Goal: Task Accomplishment & Management: Complete application form

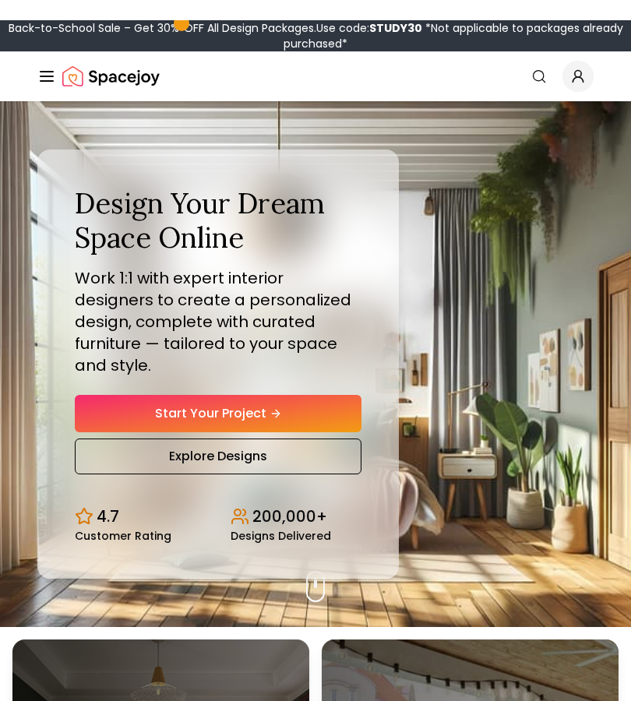
scroll to position [1, 0]
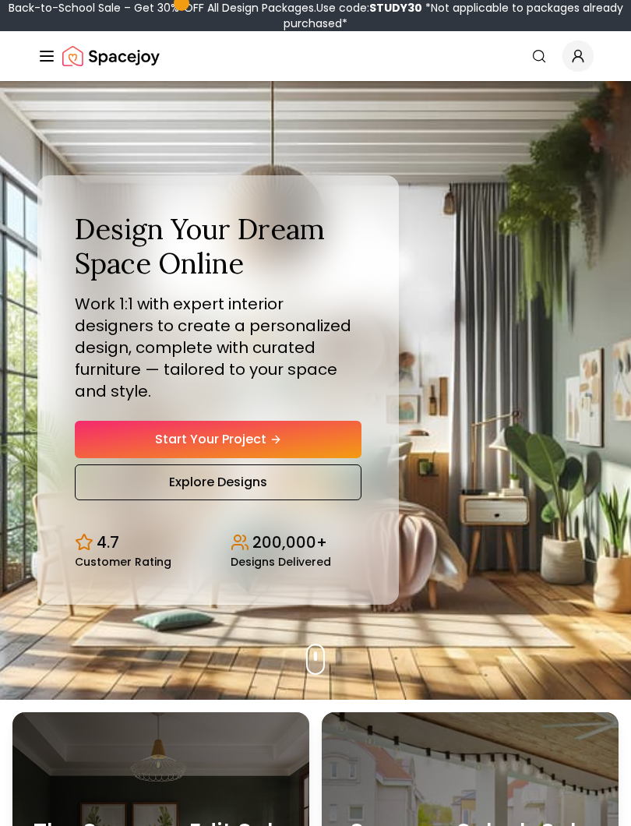
click at [270, 427] on link "Start Your Project" at bounding box center [218, 439] width 287 height 37
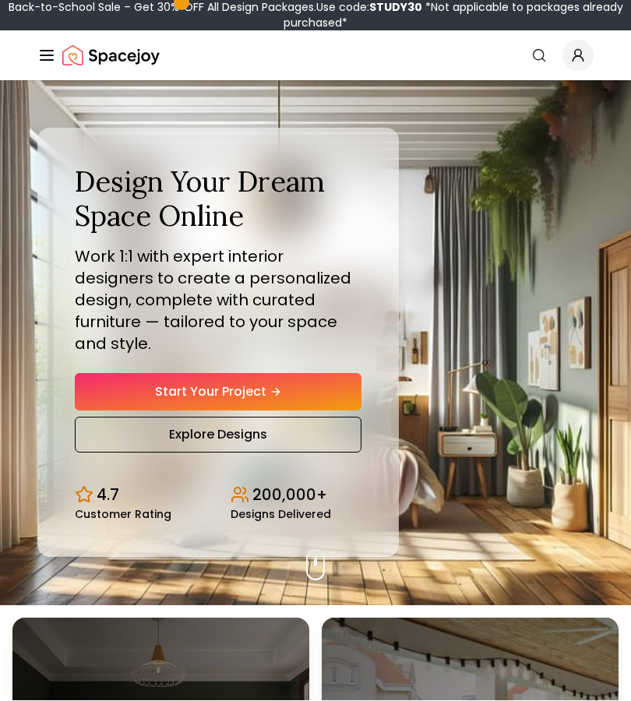
scroll to position [82, 0]
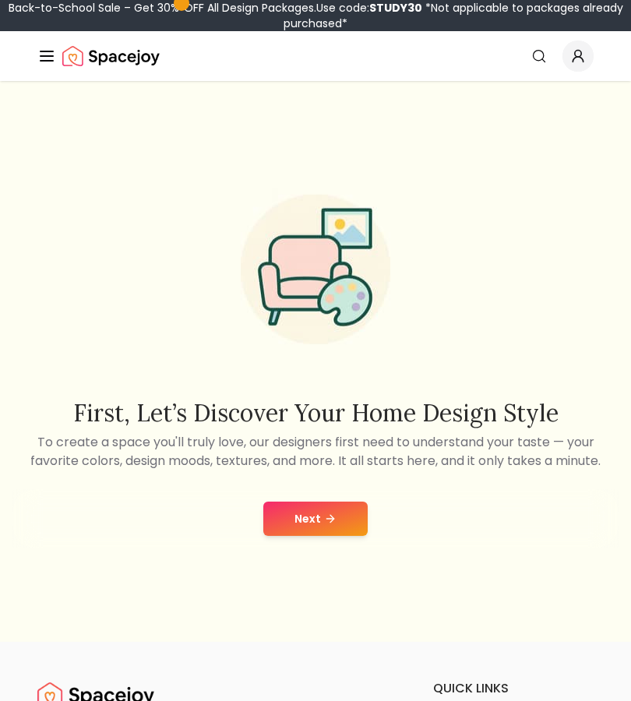
click at [339, 511] on button "Next" at bounding box center [315, 519] width 104 height 34
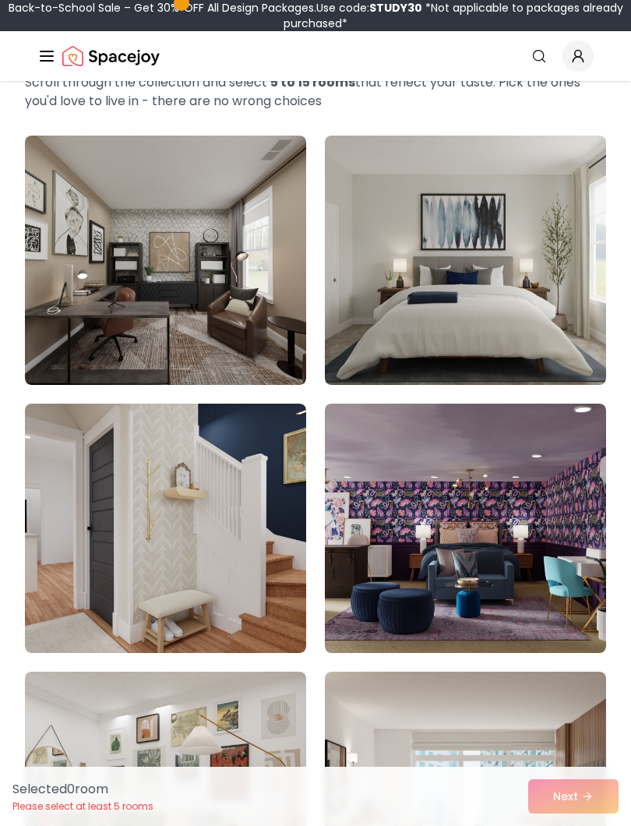
scroll to position [152, 0]
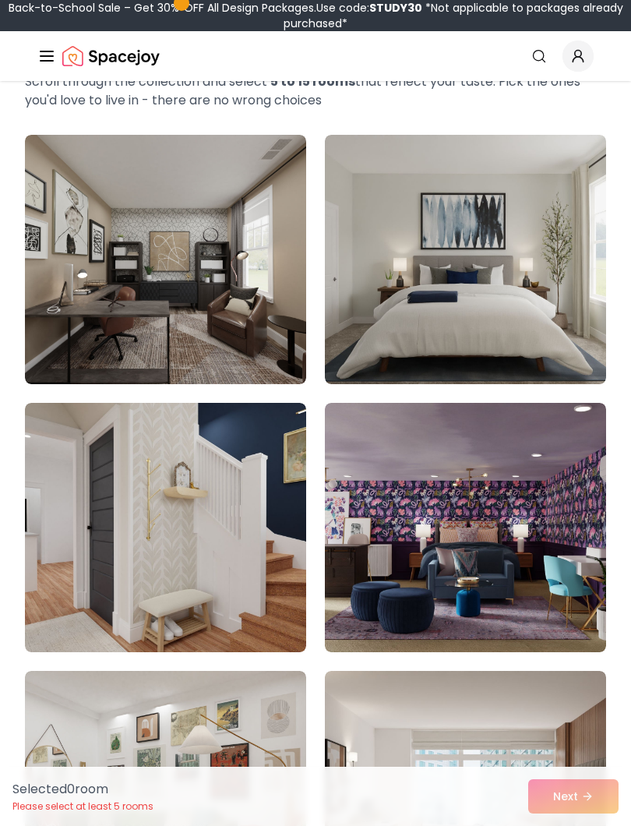
click at [548, 319] on img at bounding box center [465, 259] width 281 height 249
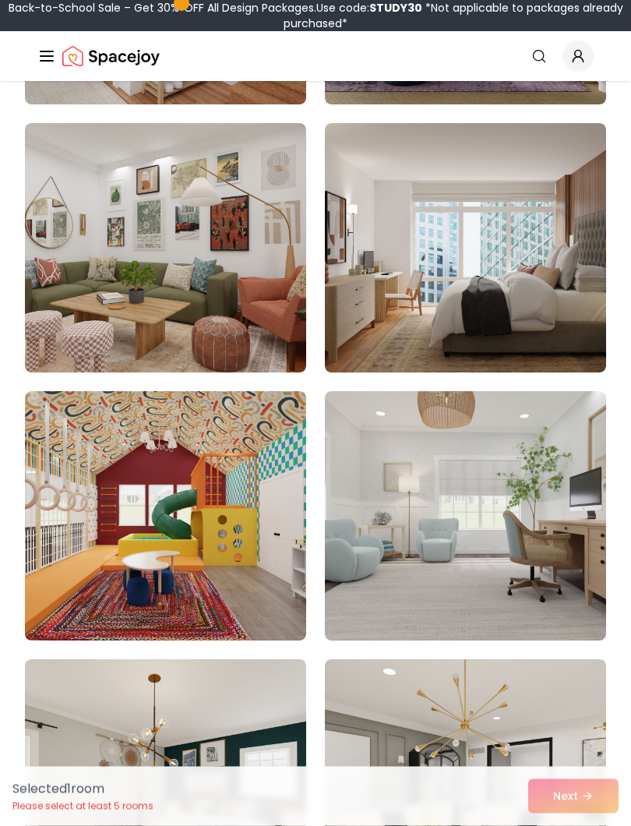
scroll to position [711, 0]
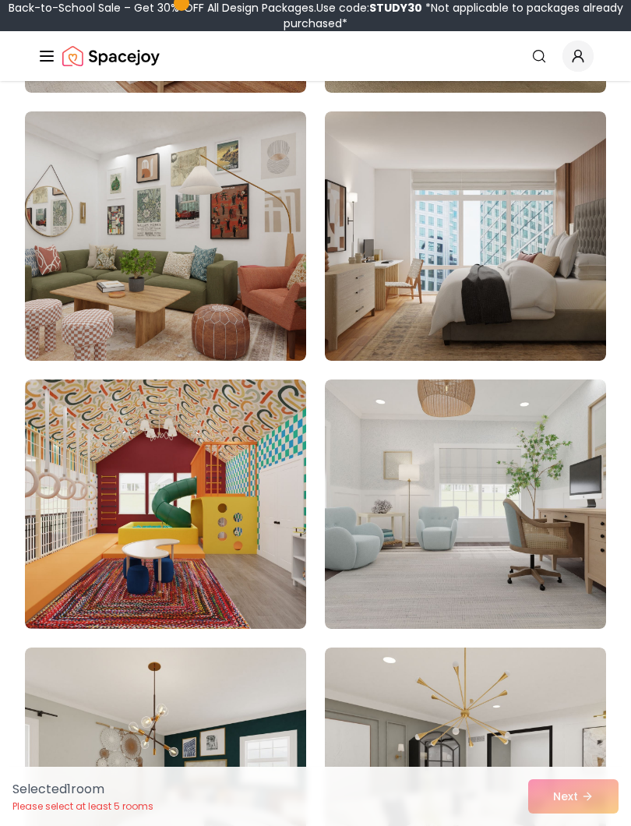
click at [557, 572] on img at bounding box center [465, 503] width 281 height 249
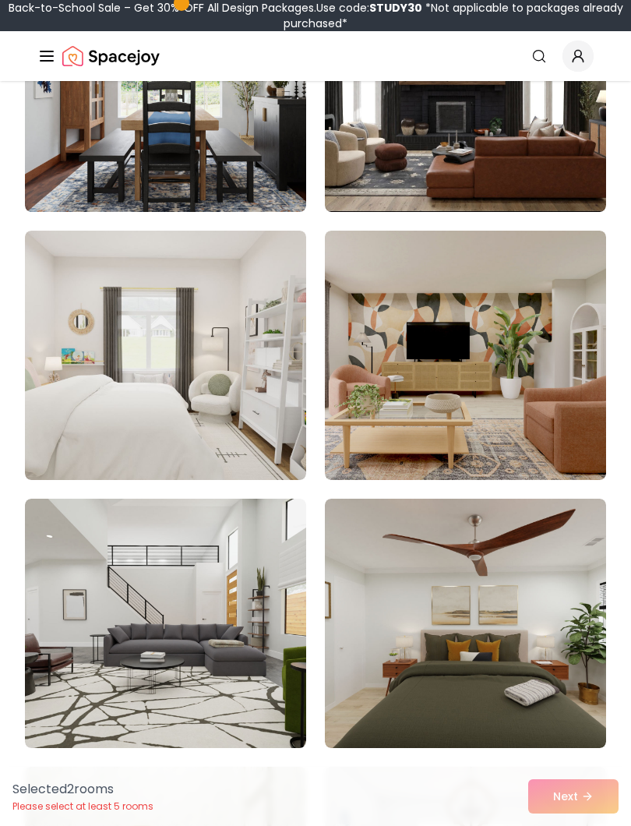
scroll to position [1663, 0]
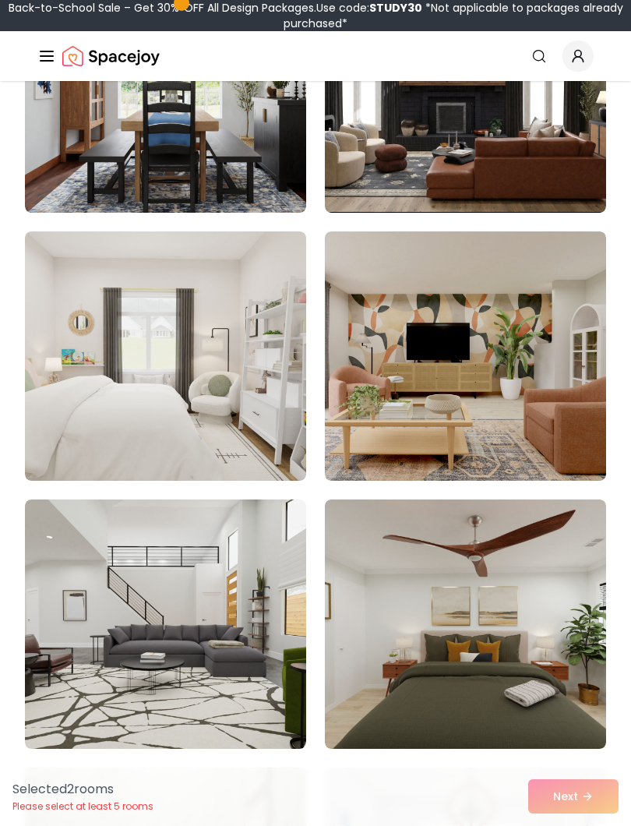
click at [88, 394] on img at bounding box center [165, 355] width 281 height 249
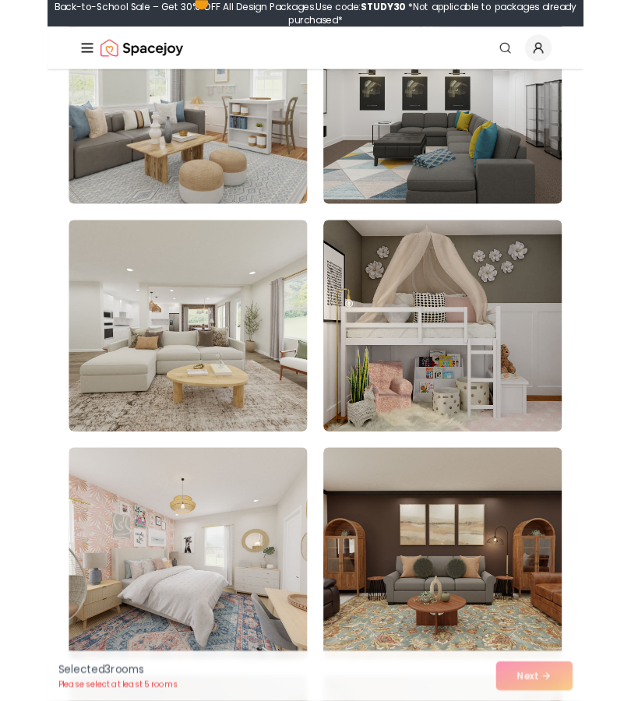
scroll to position [2706, 0]
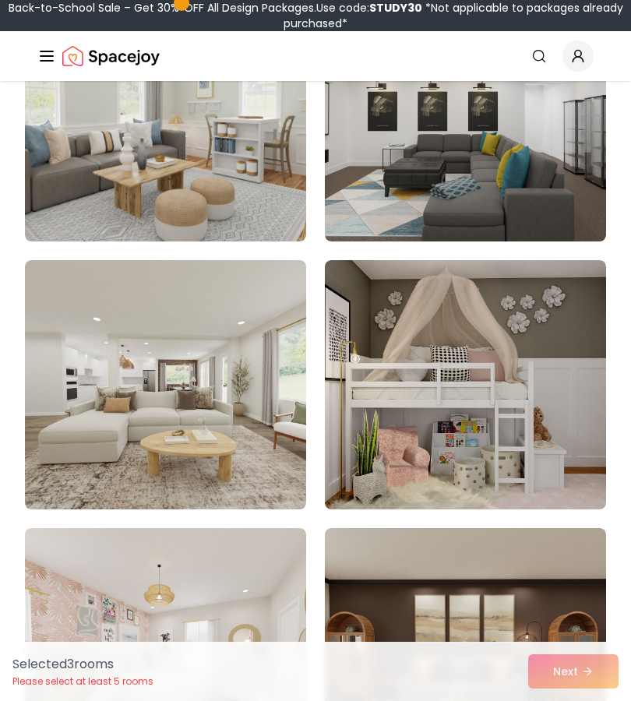
click at [83, 450] on img at bounding box center [165, 384] width 281 height 249
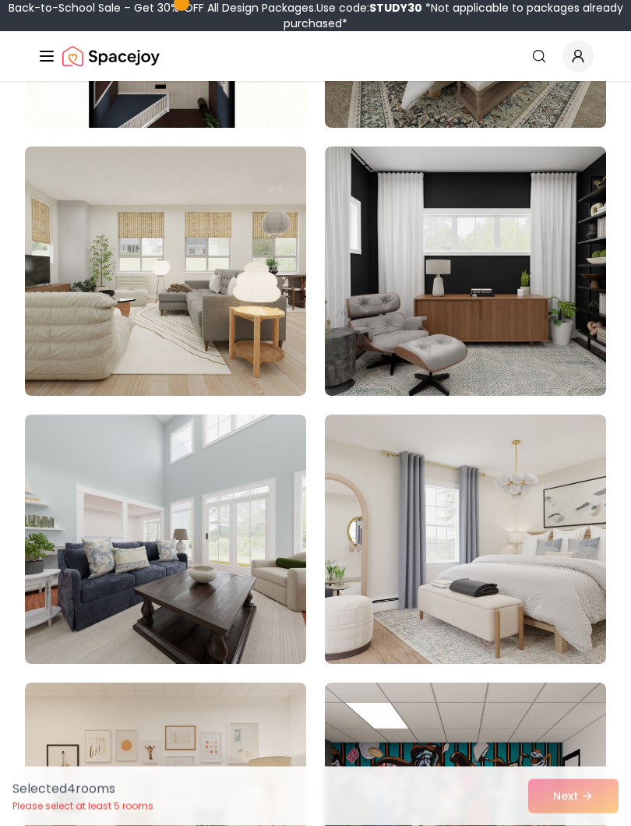
scroll to position [3893, 0]
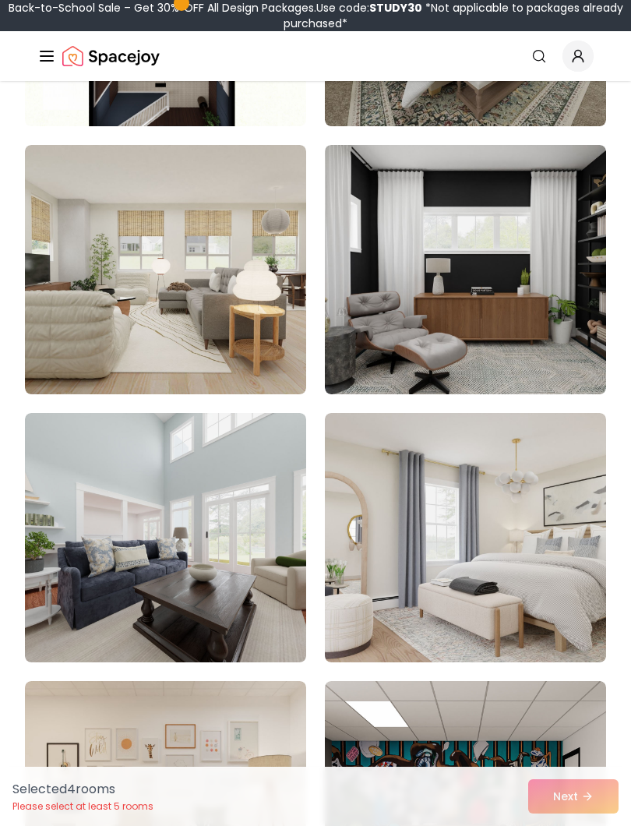
click at [569, 629] on img at bounding box center [465, 537] width 281 height 249
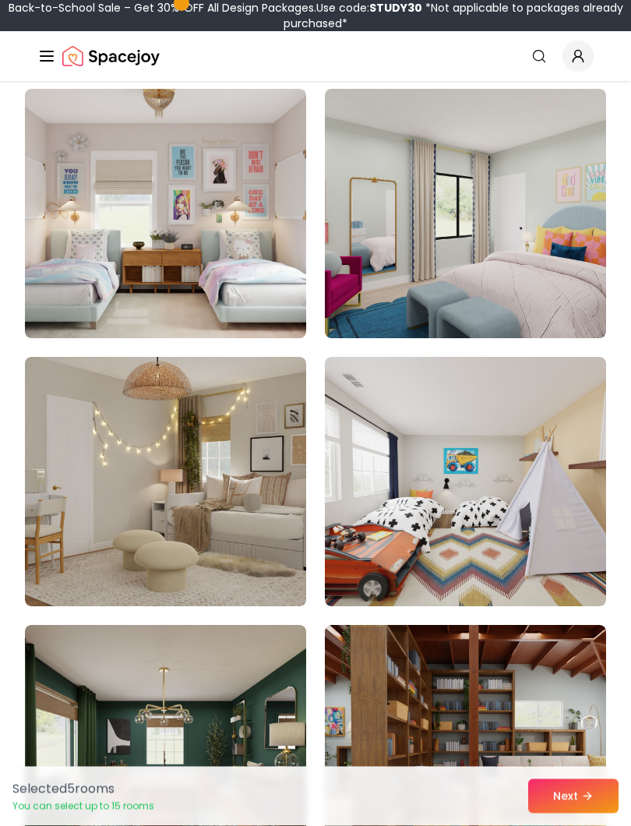
scroll to position [5825, 0]
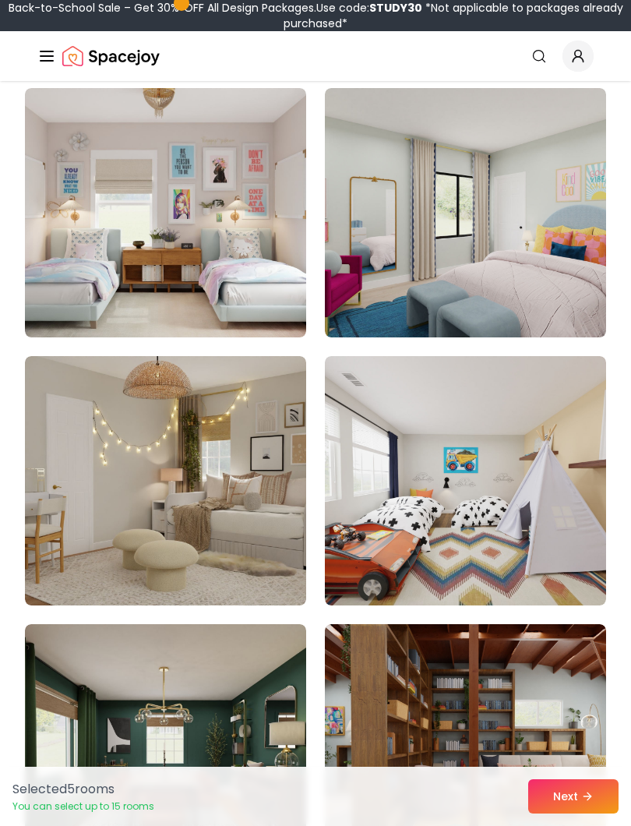
click at [573, 575] on img at bounding box center [465, 480] width 281 height 249
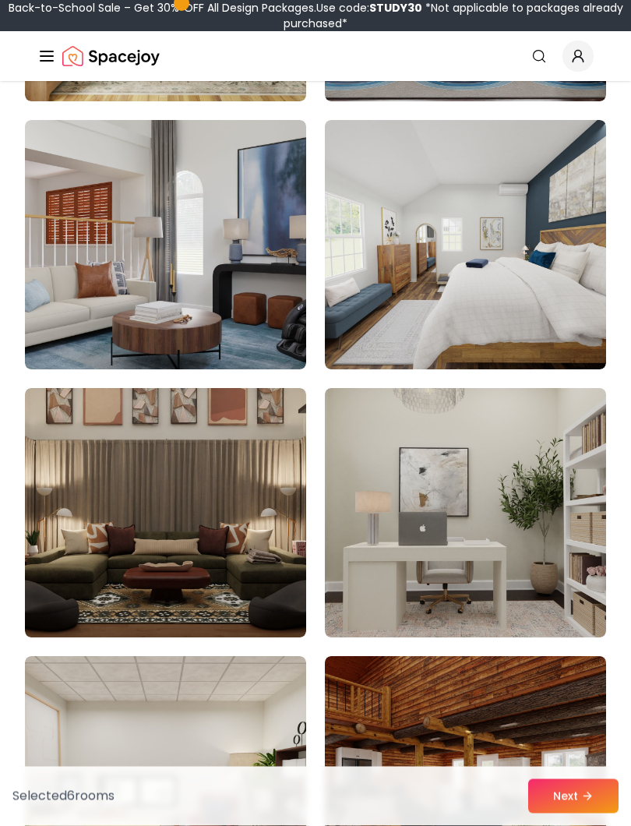
scroll to position [7402, 0]
click at [576, 606] on img at bounding box center [465, 512] width 281 height 249
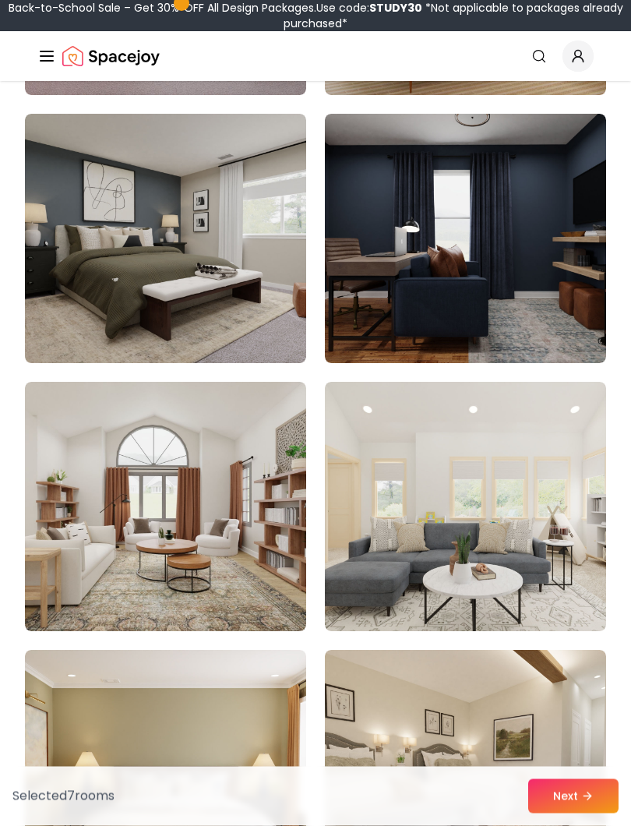
scroll to position [11428, 0]
click at [92, 506] on img at bounding box center [165, 506] width 281 height 249
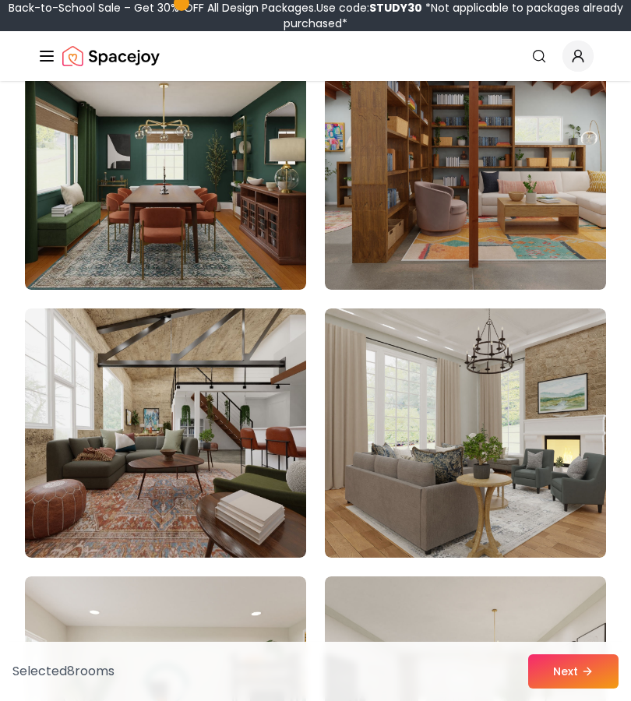
scroll to position [6408, 0]
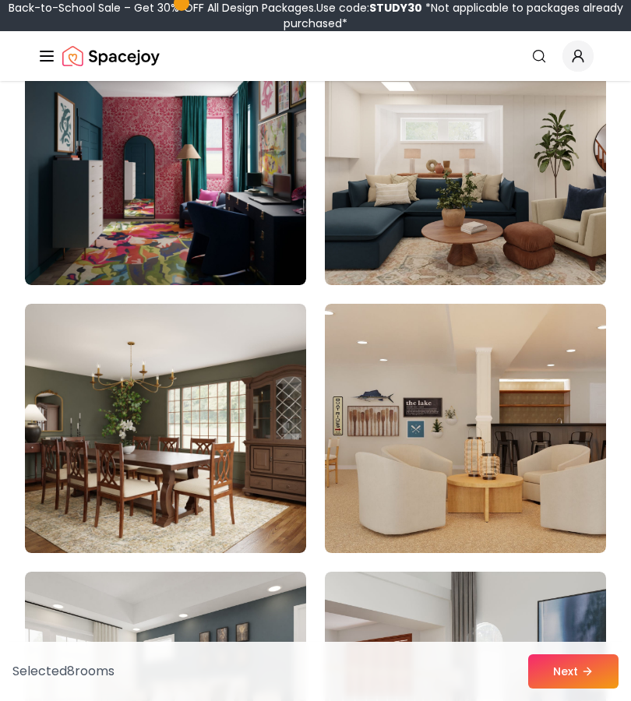
click at [568, 485] on img at bounding box center [465, 428] width 281 height 249
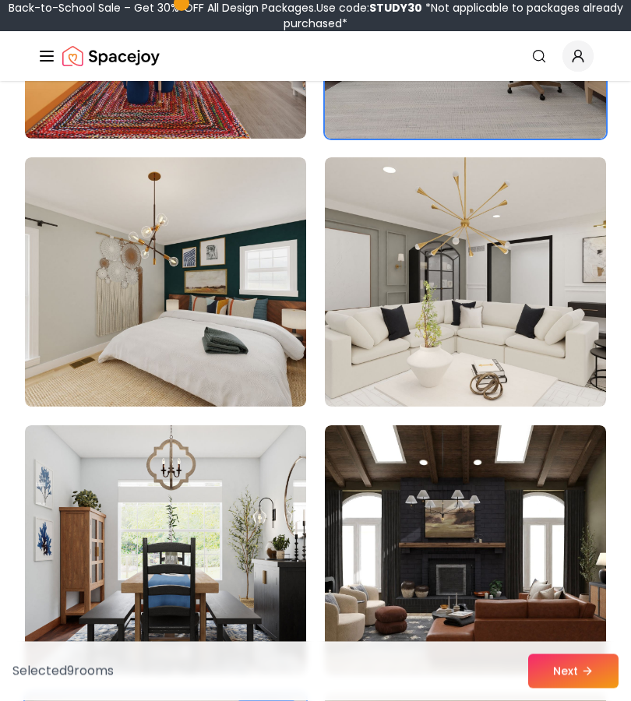
scroll to position [1198, 0]
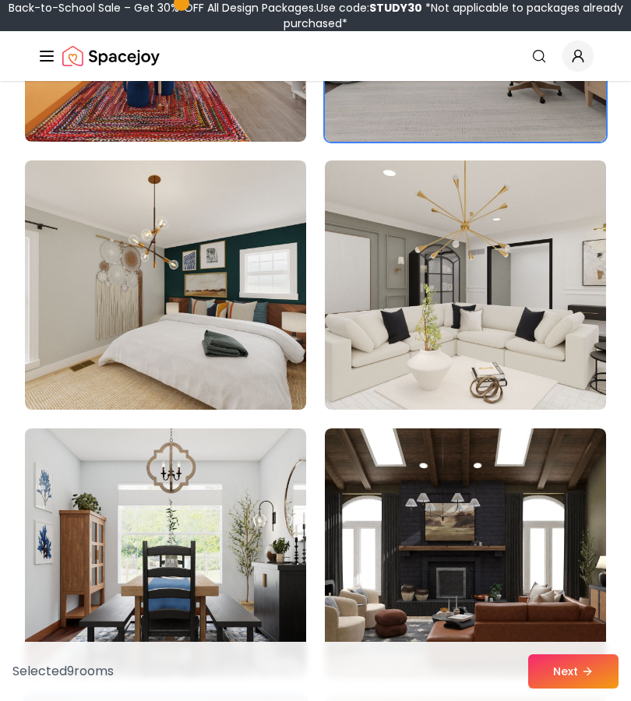
click at [564, 356] on img at bounding box center [465, 284] width 281 height 249
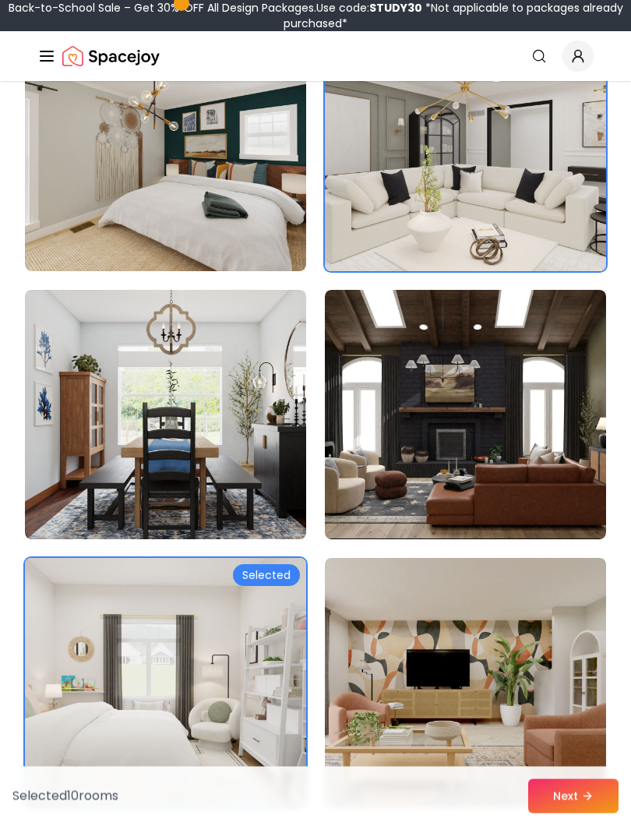
scroll to position [1337, 0]
click at [573, 508] on img at bounding box center [465, 414] width 281 height 249
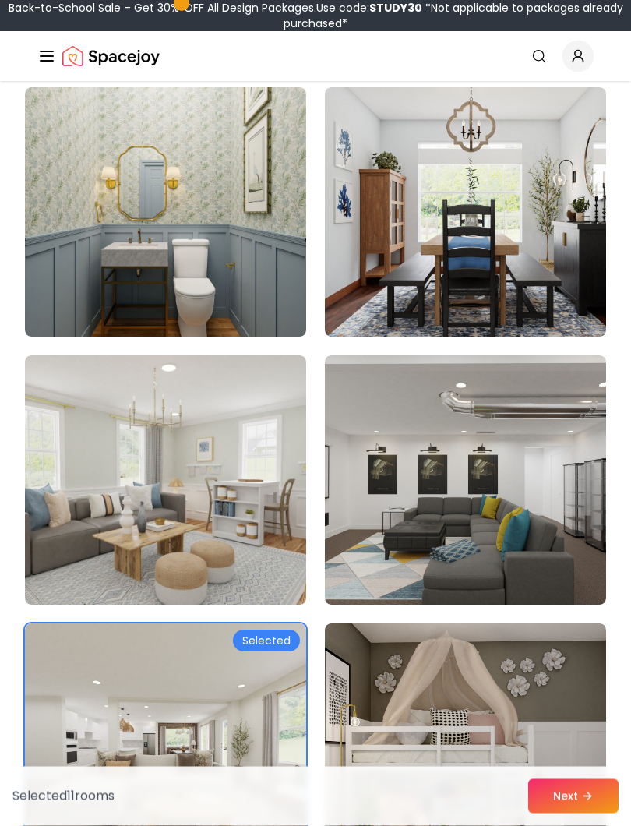
scroll to position [2344, 0]
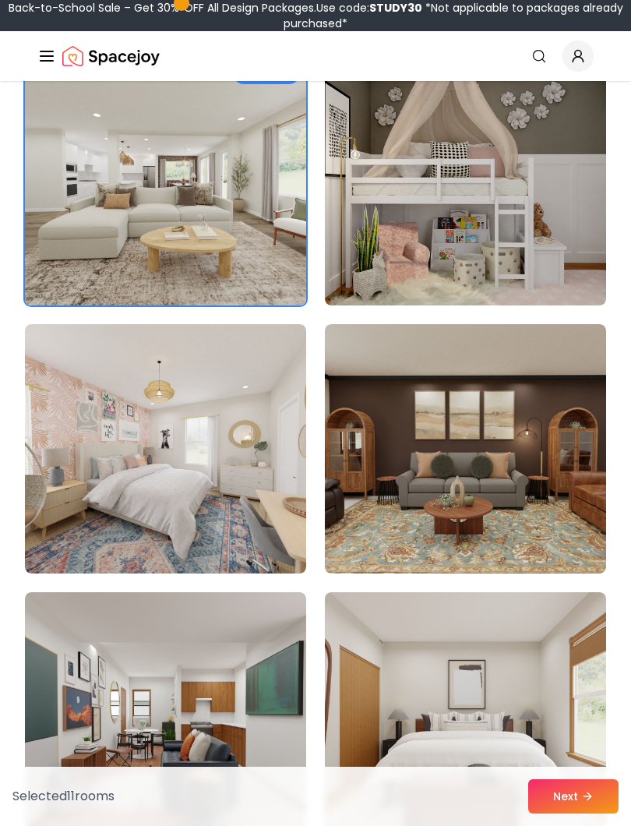
click at [75, 527] on img at bounding box center [165, 448] width 281 height 249
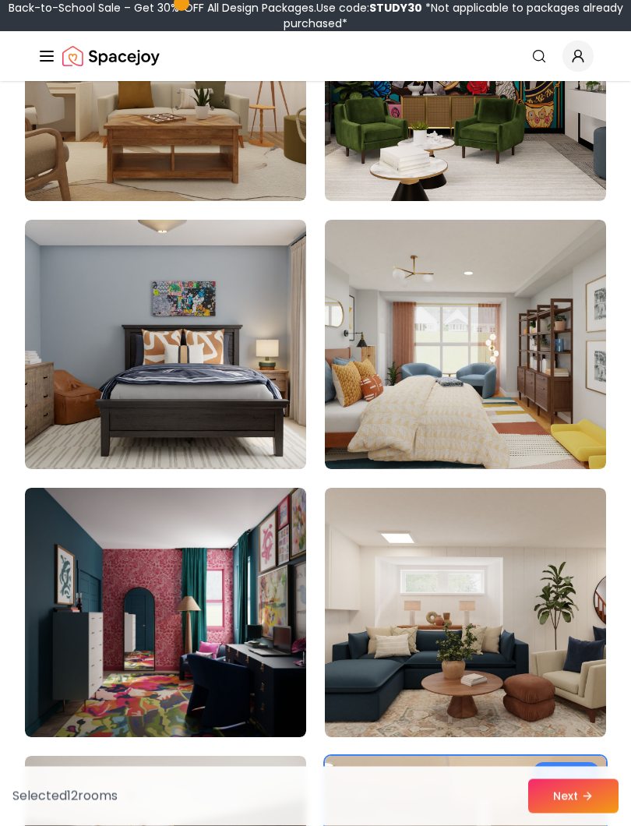
scroll to position [4622, 0]
click at [568, 435] on img at bounding box center [465, 344] width 281 height 249
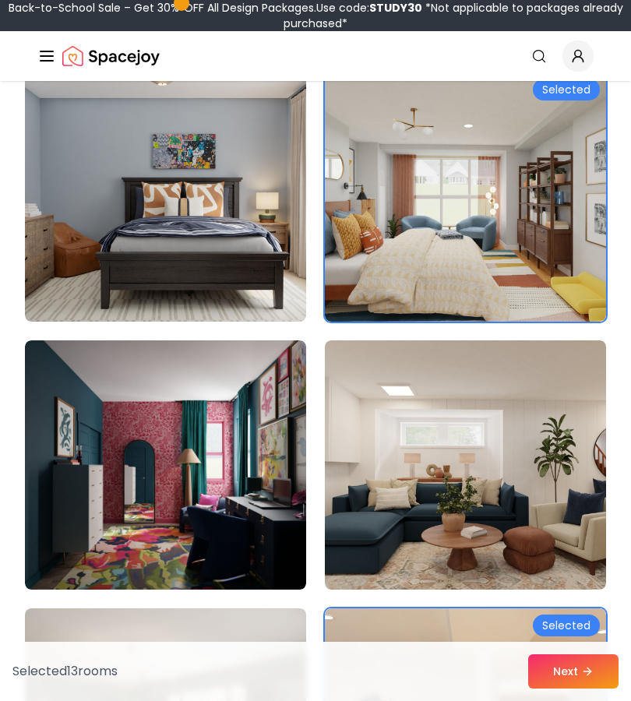
scroll to position [4769, 0]
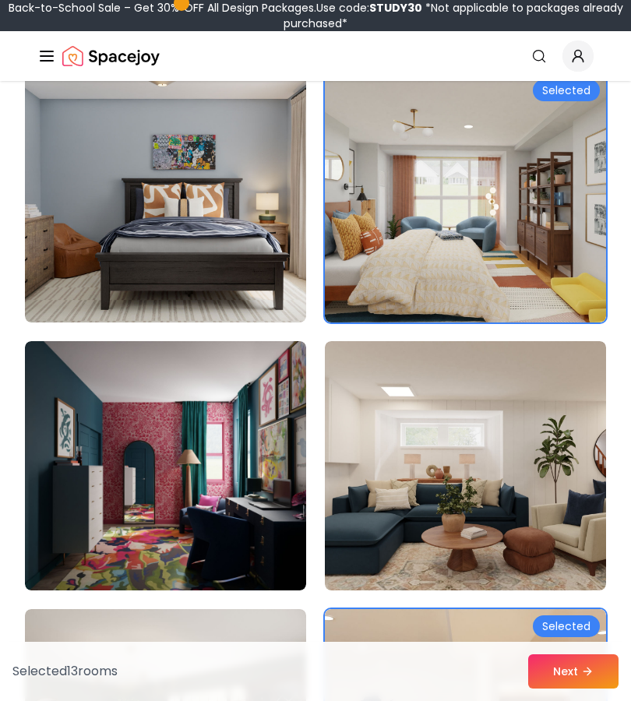
click at [577, 555] on img at bounding box center [465, 465] width 281 height 249
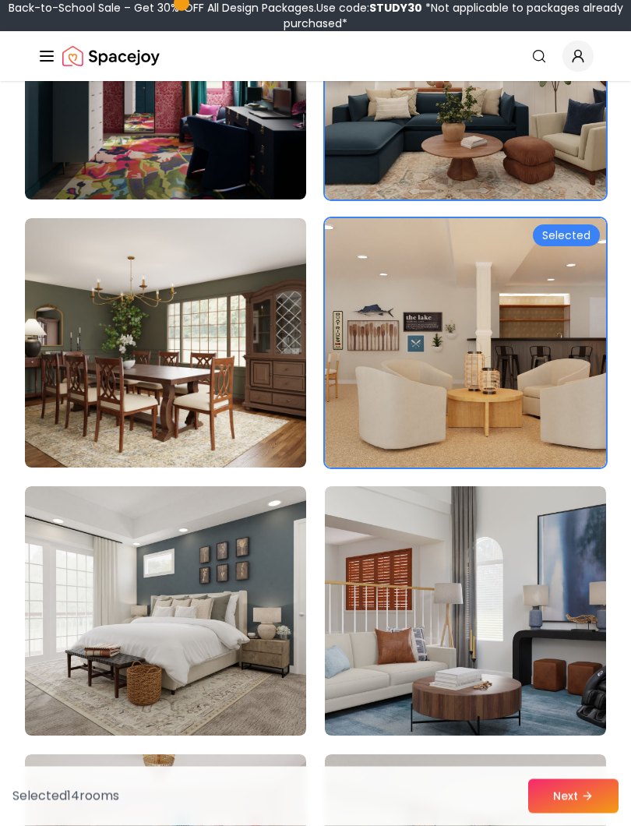
scroll to position [5160, 0]
click at [65, 678] on img at bounding box center [165, 610] width 281 height 249
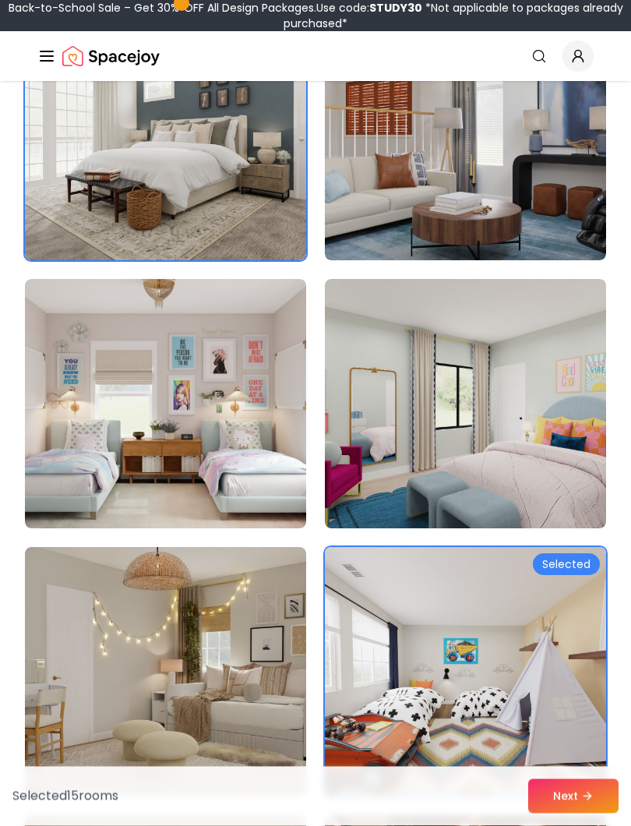
scroll to position [5623, 0]
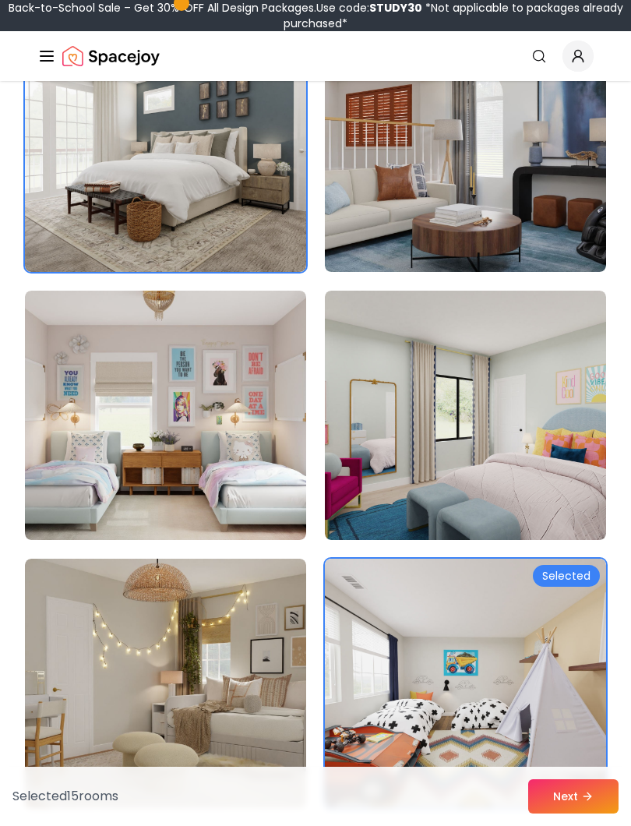
click at [561, 502] on img at bounding box center [465, 415] width 281 height 249
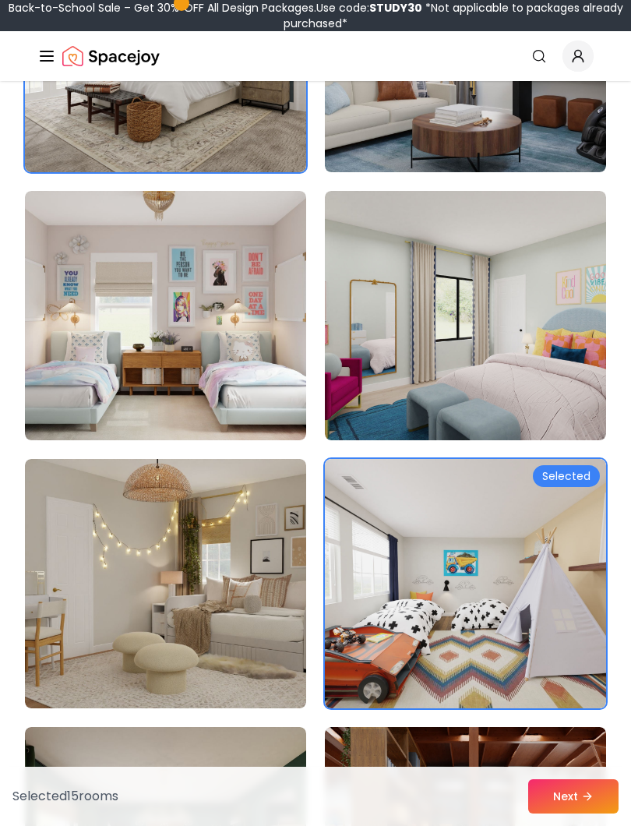
scroll to position [5728, 0]
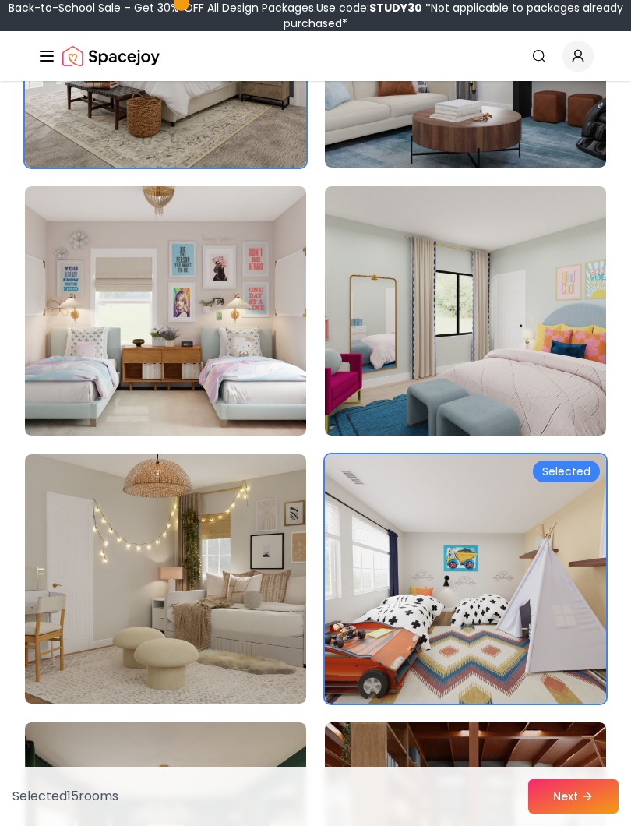
click at [75, 611] on img at bounding box center [165, 578] width 281 height 249
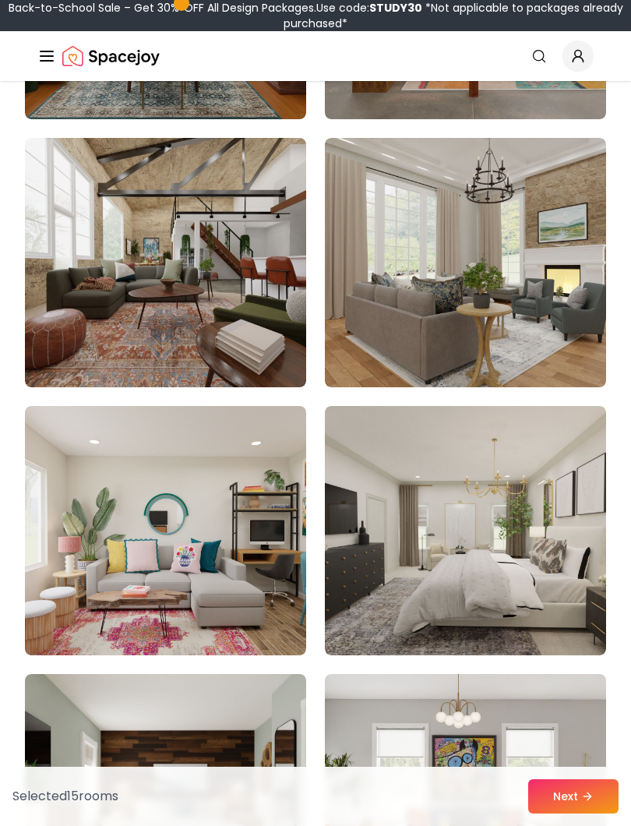
scroll to position [6581, 0]
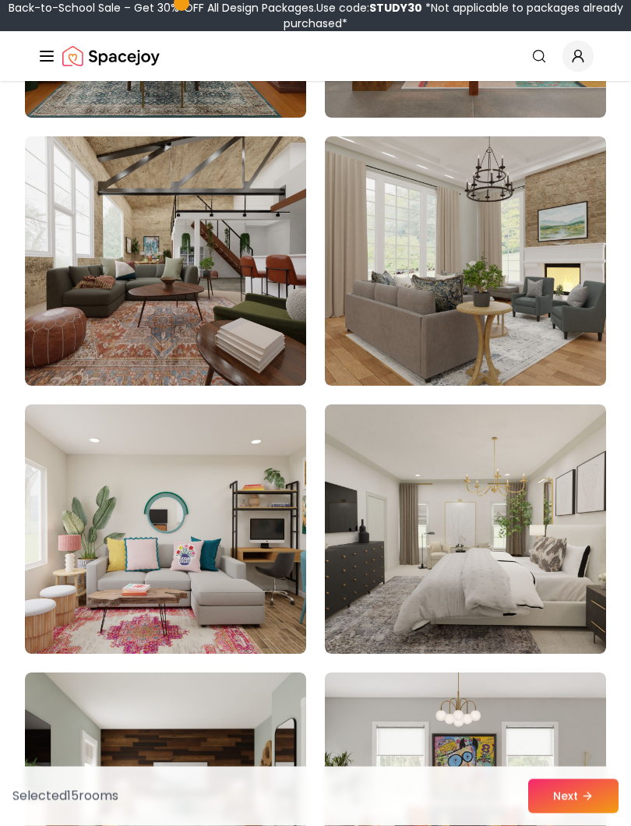
click at [546, 609] on img at bounding box center [465, 529] width 281 height 249
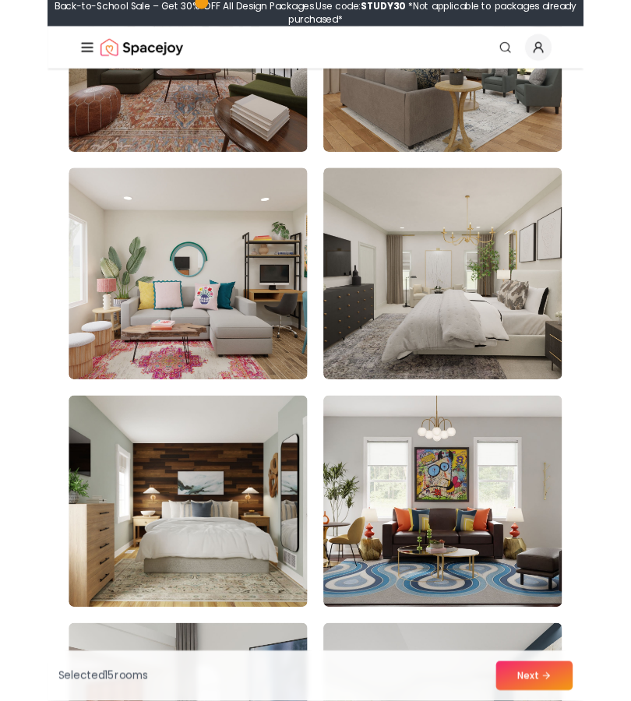
scroll to position [6753, 0]
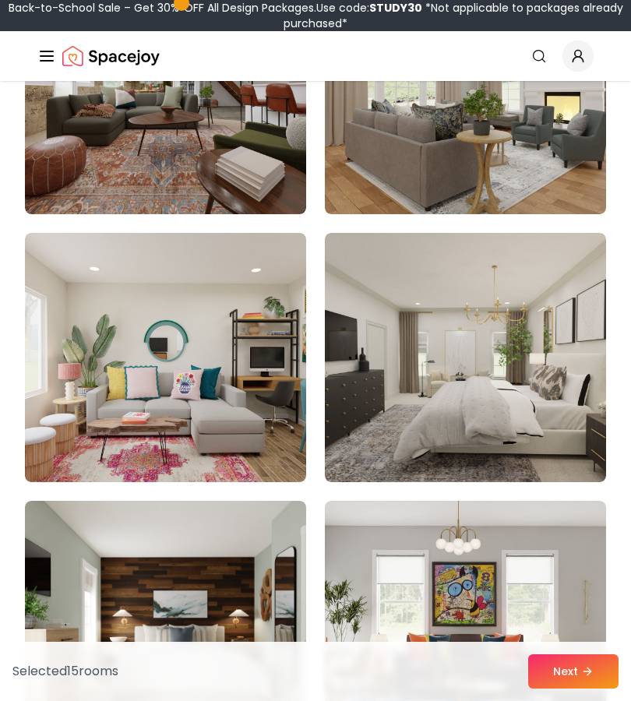
click at [523, 390] on img at bounding box center [465, 357] width 281 height 249
click at [554, 432] on img at bounding box center [465, 357] width 281 height 249
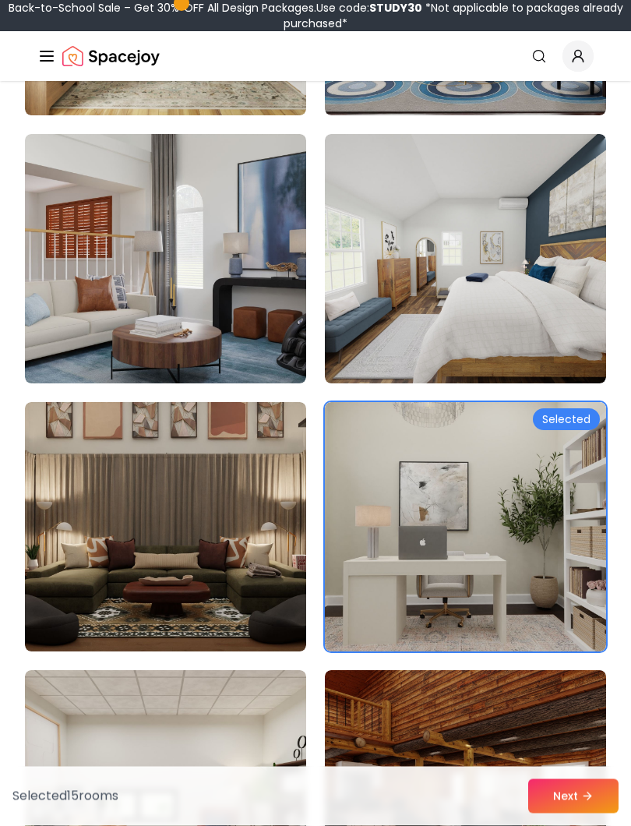
scroll to position [7388, 0]
click at [566, 335] on img at bounding box center [465, 258] width 281 height 249
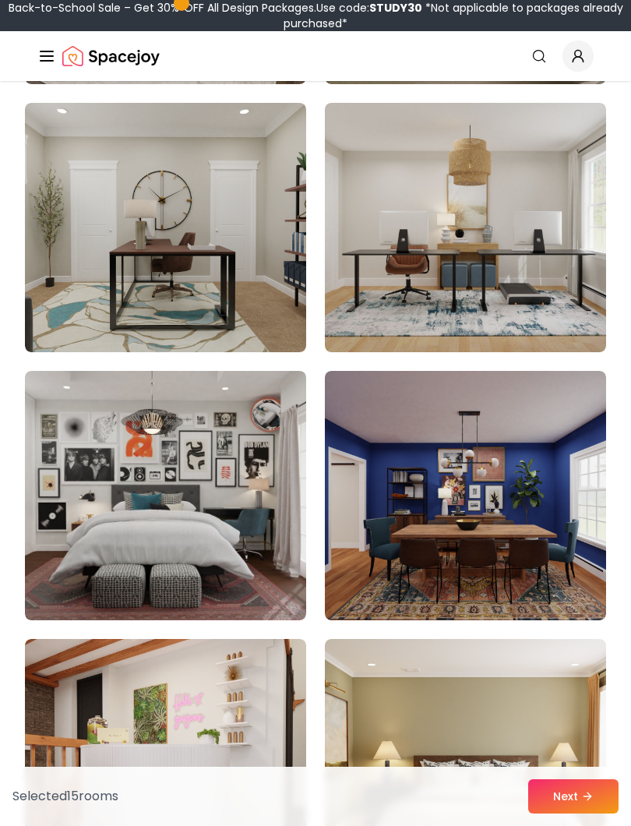
scroll to position [9576, 0]
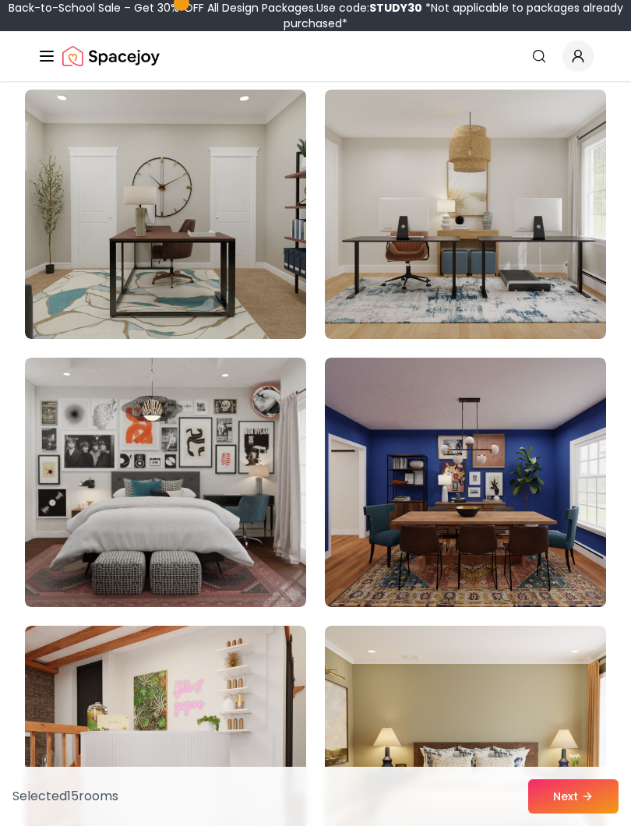
click at [583, 700] on button "Next" at bounding box center [573, 796] width 90 height 34
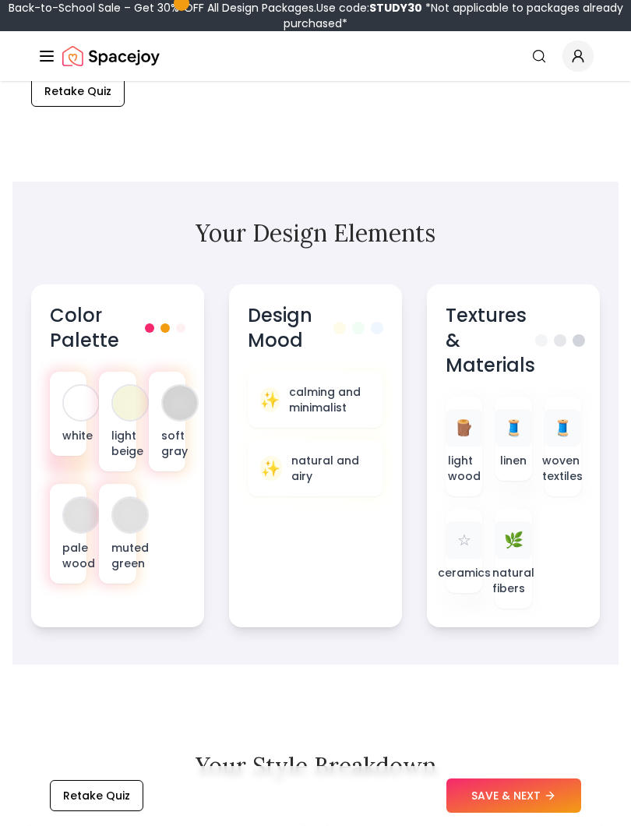
scroll to position [672, 0]
click at [71, 411] on div at bounding box center [81, 403] width 34 height 34
click at [141, 522] on div at bounding box center [130, 515] width 34 height 34
click at [131, 506] on div at bounding box center [130, 515] width 34 height 34
click at [69, 422] on div "white" at bounding box center [68, 414] width 37 height 84
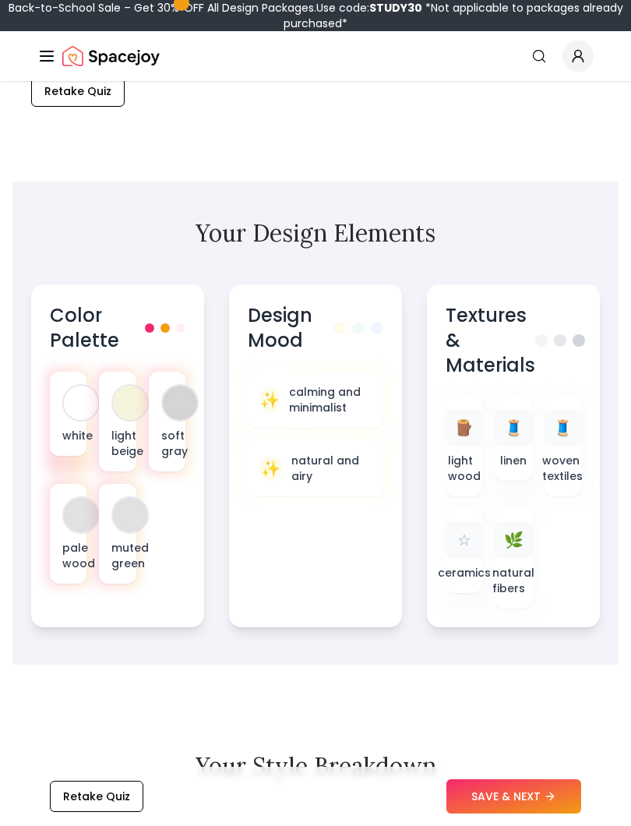
click at [69, 555] on p "pale wood" at bounding box center [68, 555] width 12 height 31
click at [74, 435] on p "white" at bounding box center [68, 436] width 12 height 16
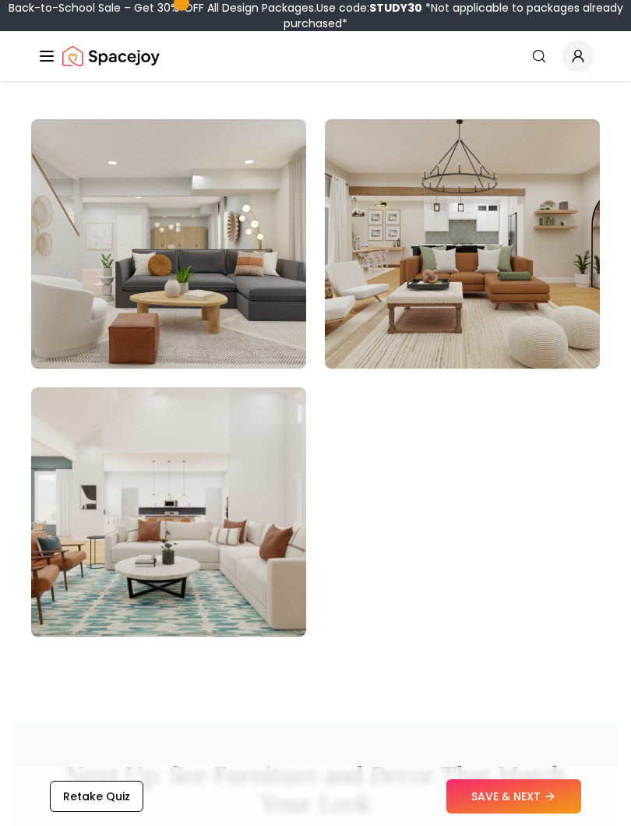
scroll to position [2229, 0]
click at [551, 322] on img at bounding box center [462, 244] width 275 height 249
click at [555, 330] on img at bounding box center [462, 244] width 275 height 249
click at [546, 294] on img at bounding box center [462, 244] width 275 height 249
click at [534, 700] on button "SAVE & NEXT" at bounding box center [513, 796] width 135 height 34
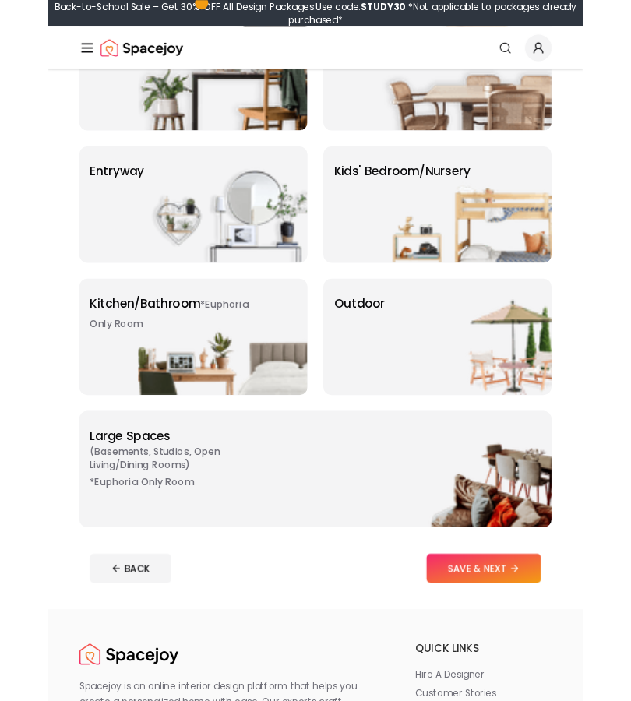
scroll to position [354, 0]
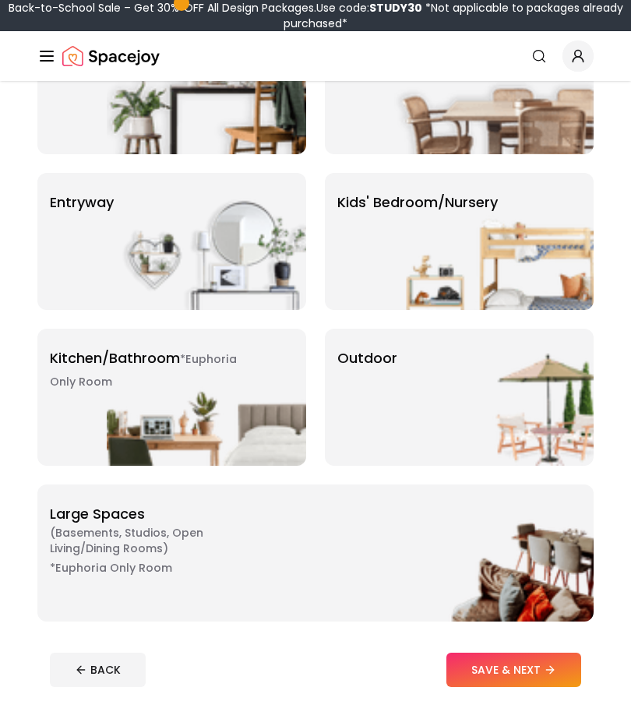
click at [545, 667] on button "SAVE & NEXT" at bounding box center [513, 670] width 135 height 34
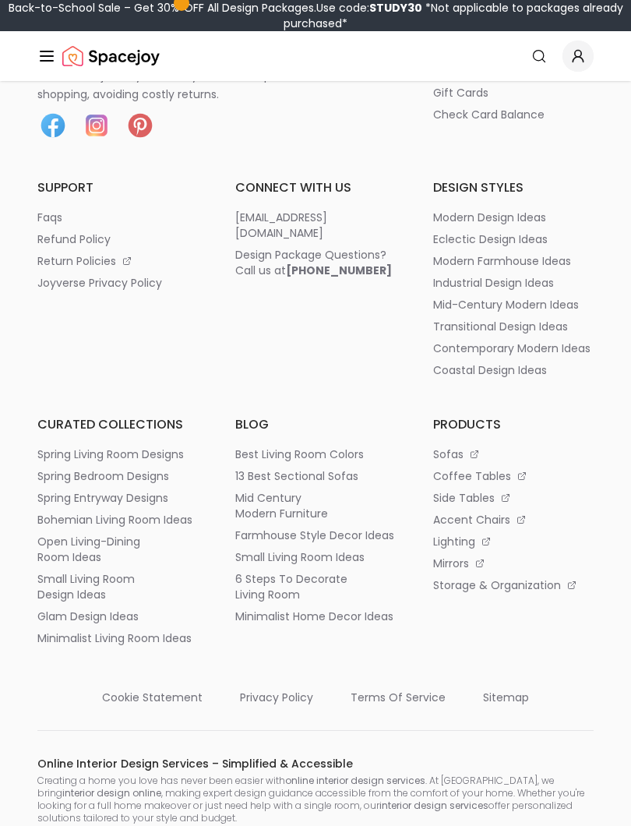
scroll to position [1278, 0]
